Goal: Find specific page/section: Find specific page/section

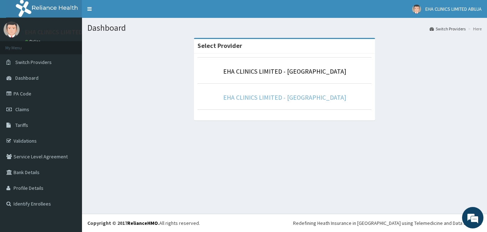
click at [287, 97] on link "EHA CLINICS LIMITED - [GEOGRAPHIC_DATA]" at bounding box center [284, 97] width 123 height 8
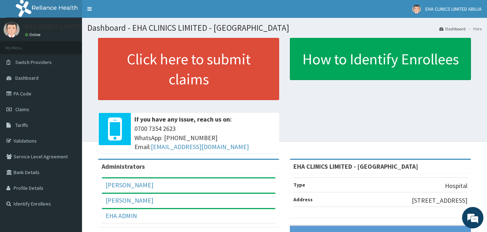
click at [19, 92] on link "PA Code" at bounding box center [41, 94] width 82 height 16
